Goal: Task Accomplishment & Management: Use online tool/utility

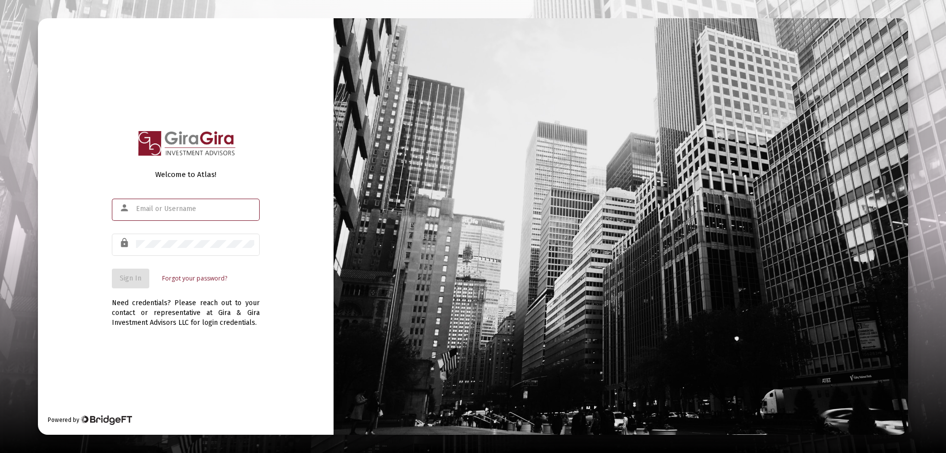
click at [148, 208] on input "text" at bounding box center [195, 209] width 118 height 8
type input "[PERSON_NAME][EMAIL_ADDRESS][DOMAIN_NAME]"
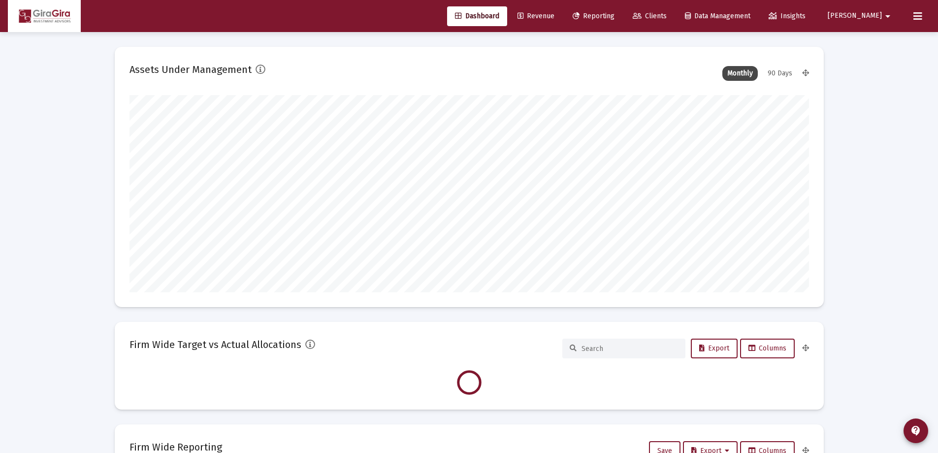
scroll to position [197, 366]
type input "[DATE]"
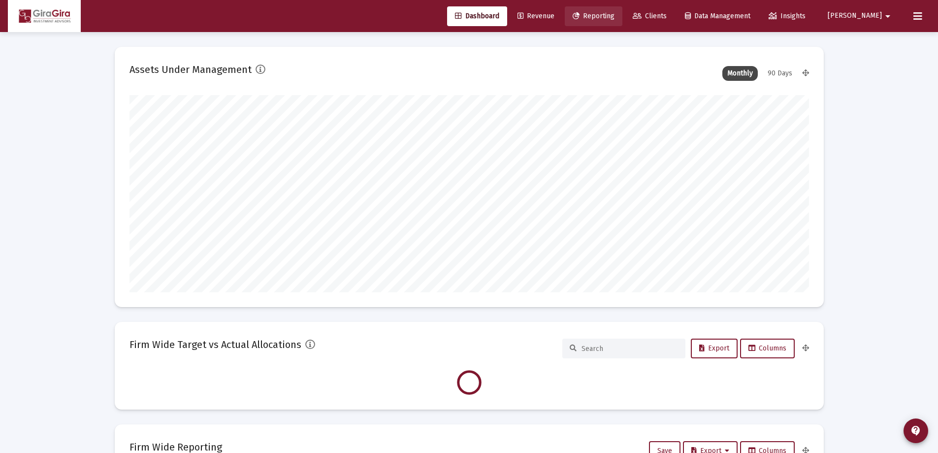
click at [615, 14] on span "Reporting" at bounding box center [594, 16] width 42 height 8
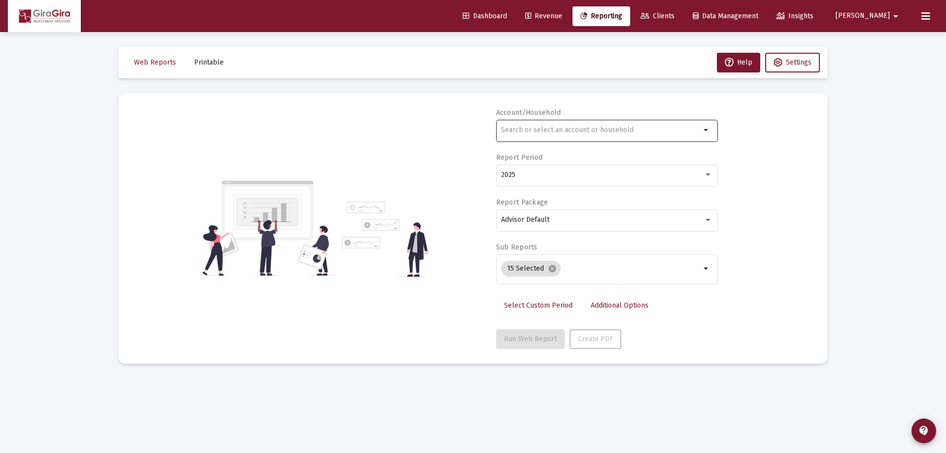
click at [516, 127] on input "text" at bounding box center [600, 130] width 199 height 8
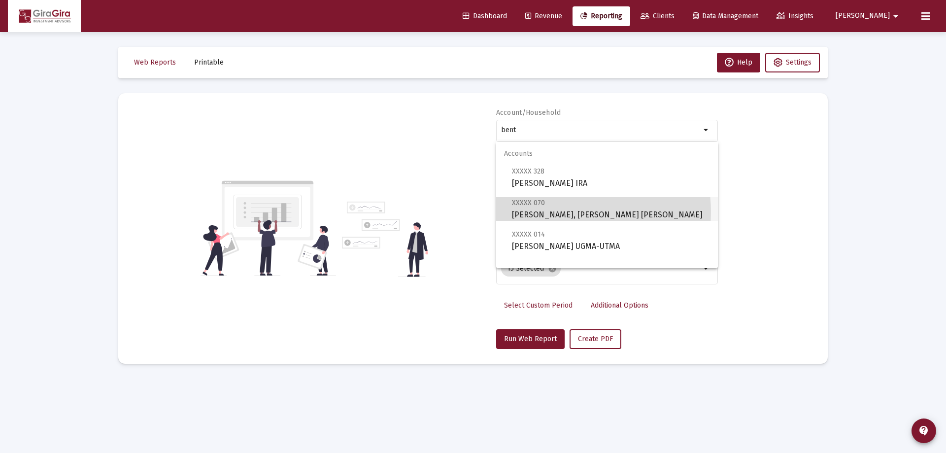
click at [560, 212] on span "XXXXX 070 [PERSON_NAME], [PERSON_NAME] IRA" at bounding box center [611, 209] width 198 height 24
type input "[PERSON_NAME], [PERSON_NAME] [PERSON_NAME]"
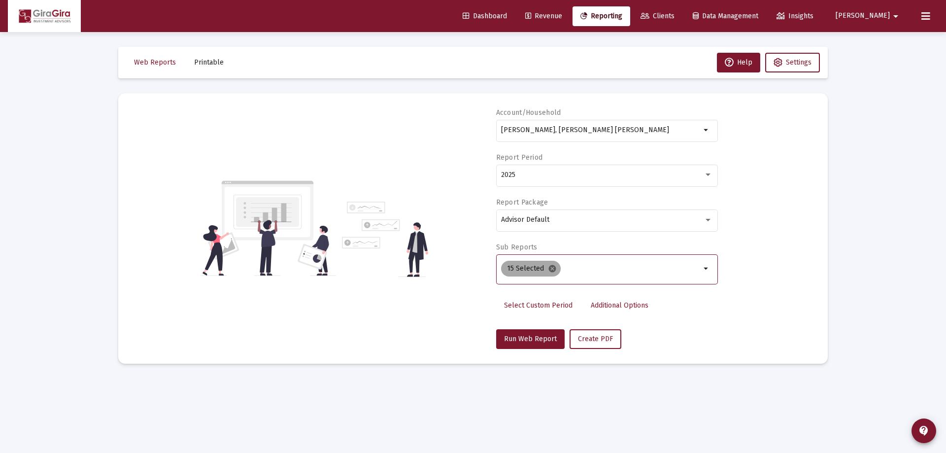
click at [551, 269] on mat-icon "cancel" at bounding box center [552, 268] width 9 height 9
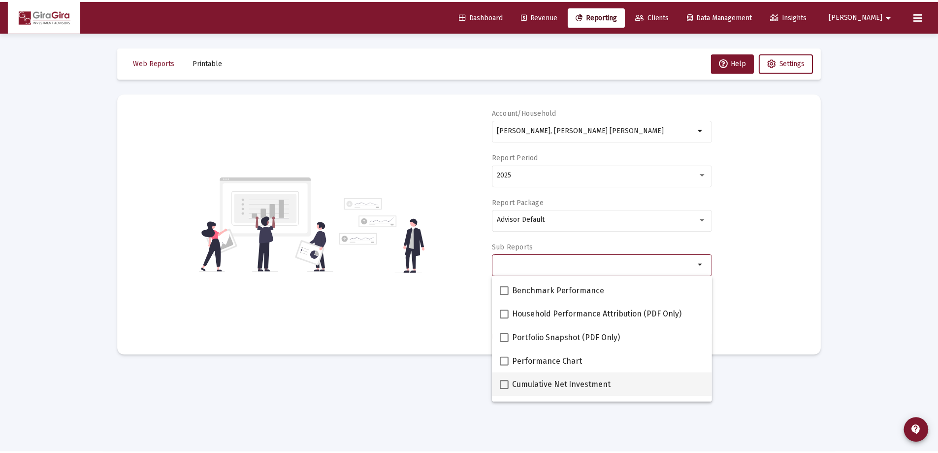
scroll to position [99, 0]
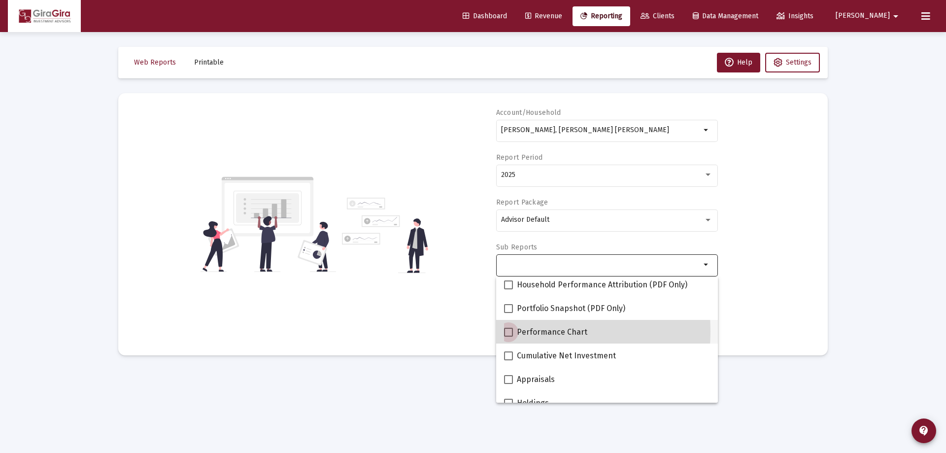
click at [508, 331] on span at bounding box center [508, 332] width 9 height 9
click at [508, 336] on input "Performance Chart" at bounding box center [508, 336] width 0 height 0
checkbox input "true"
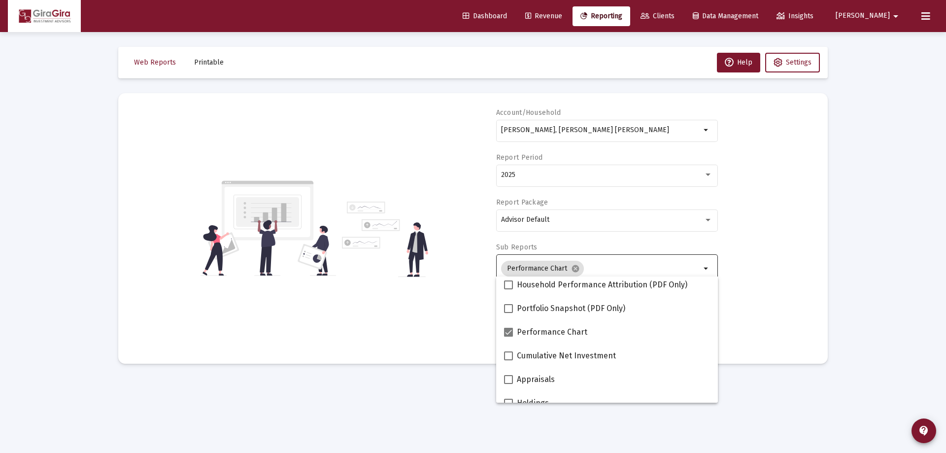
click at [744, 275] on div "Account/[PERSON_NAME], [PERSON_NAME] IRA arrow_drop_down Report Period 2025 Rep…" at bounding box center [473, 228] width 680 height 241
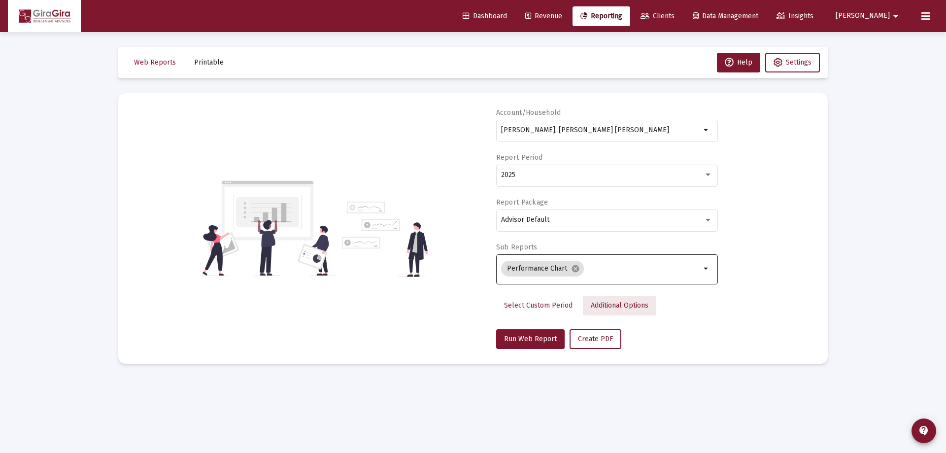
click at [611, 303] on span "Additional Options" at bounding box center [620, 305] width 58 height 8
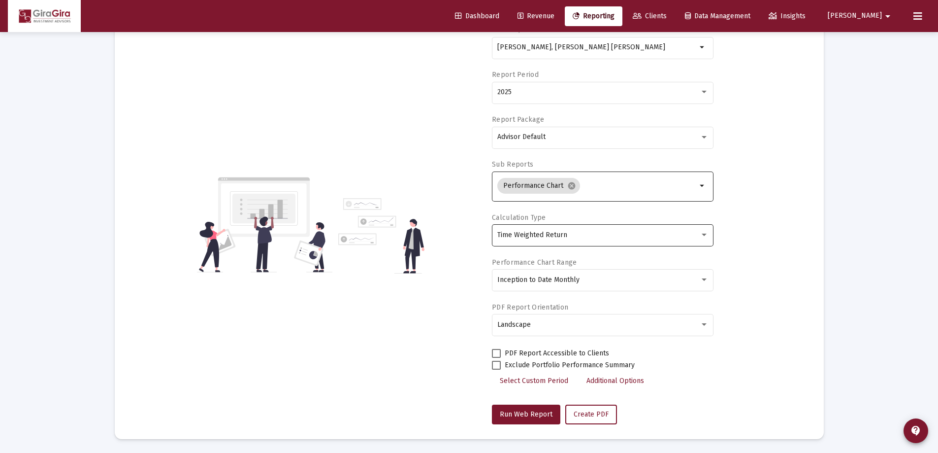
scroll to position [84, 0]
click at [522, 231] on span "Time Weighted Return" at bounding box center [533, 234] width 70 height 8
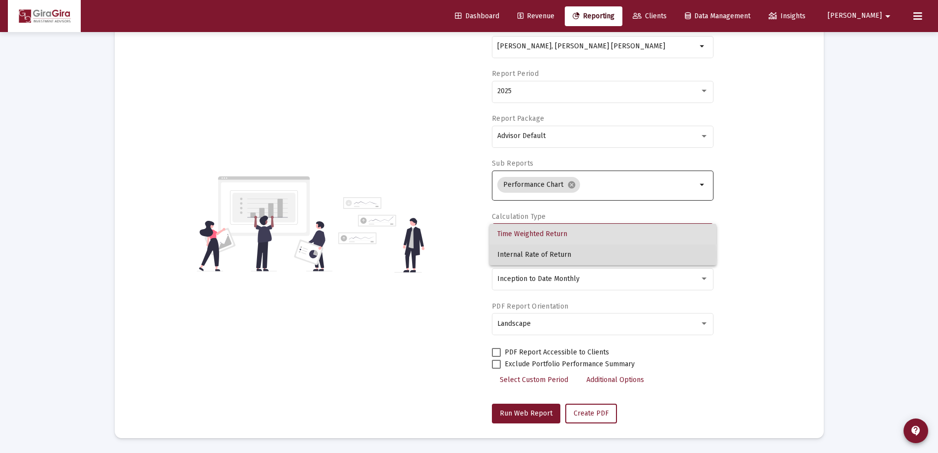
click at [521, 255] on span "Internal Rate of Return" at bounding box center [603, 254] width 211 height 21
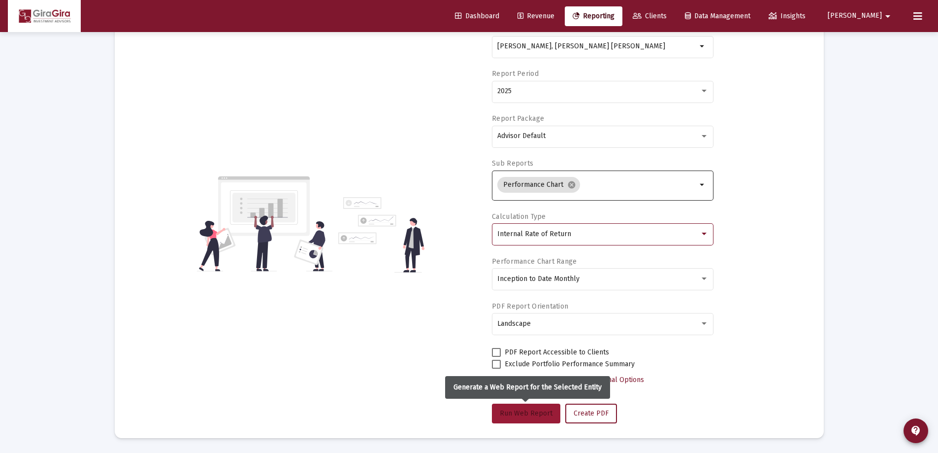
click at [528, 413] on span "Run Web Report" at bounding box center [526, 413] width 53 height 8
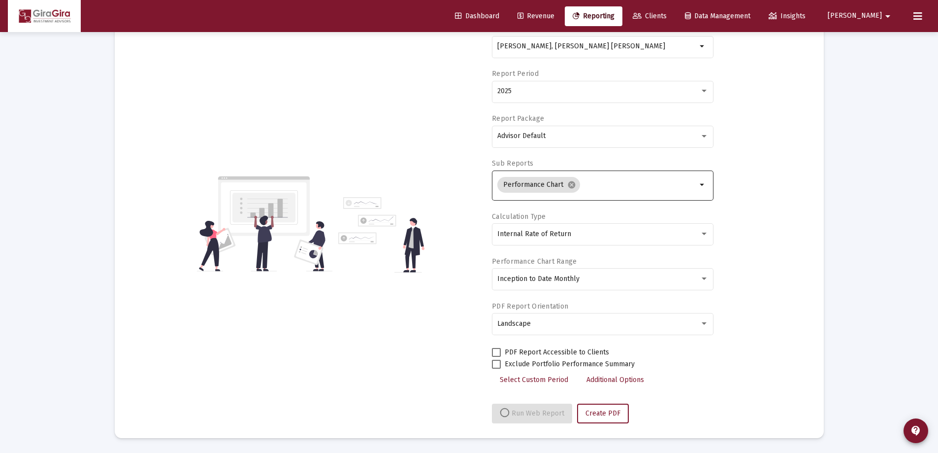
select select "View all"
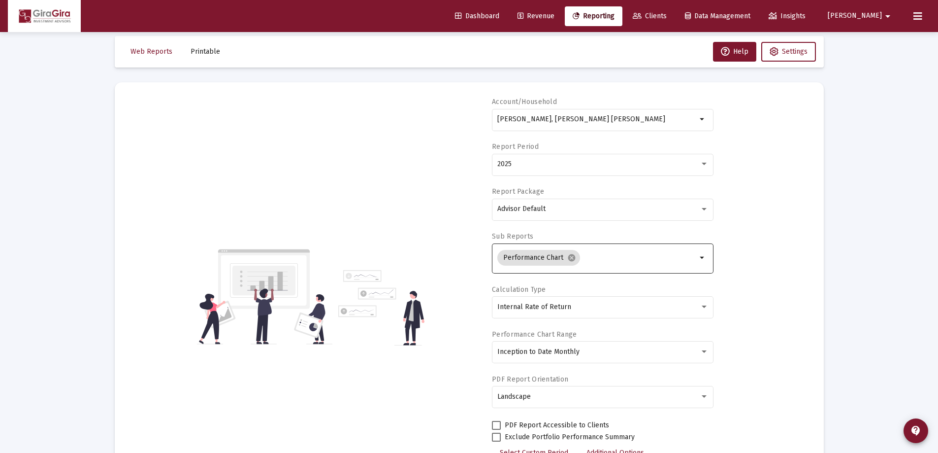
scroll to position [0, 0]
